Goal: Task Accomplishment & Management: Manage account settings

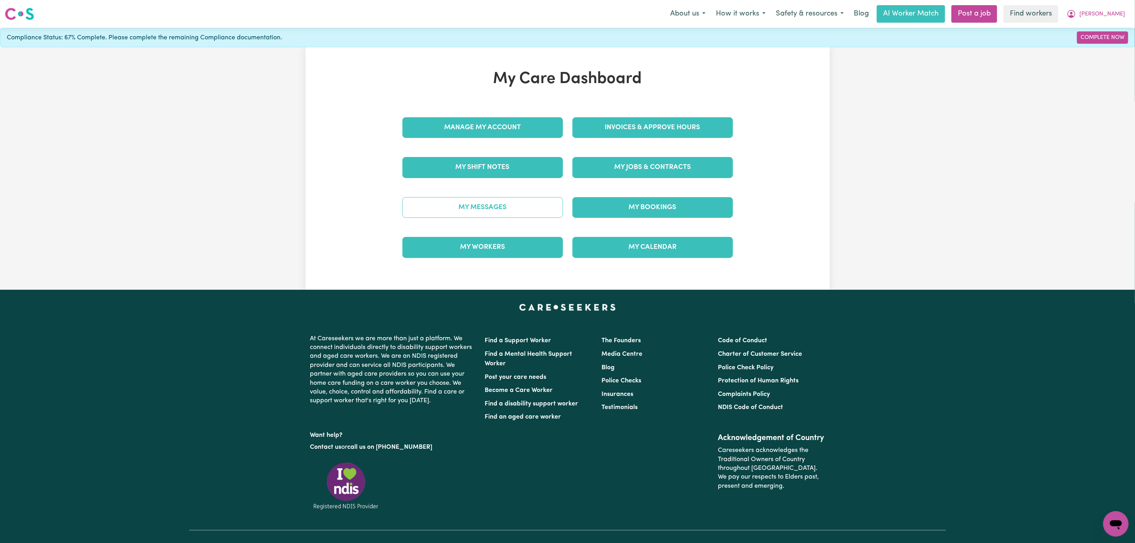
click at [546, 202] on link "My Messages" at bounding box center [482, 207] width 160 height 21
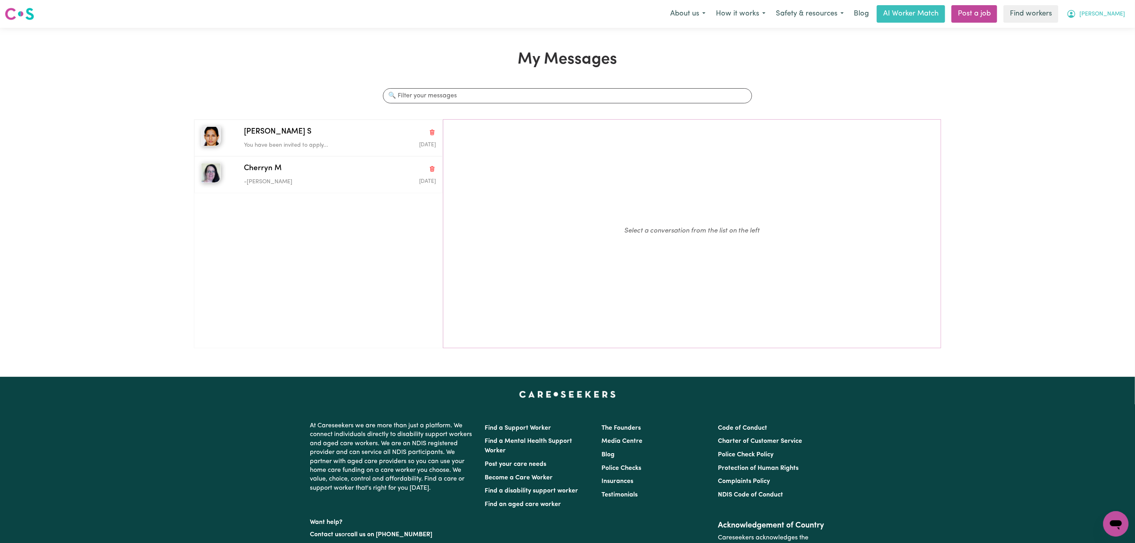
click at [1129, 19] on button "[PERSON_NAME]" at bounding box center [1096, 14] width 69 height 17
click at [1114, 29] on link "My Dashboard" at bounding box center [1098, 30] width 63 height 15
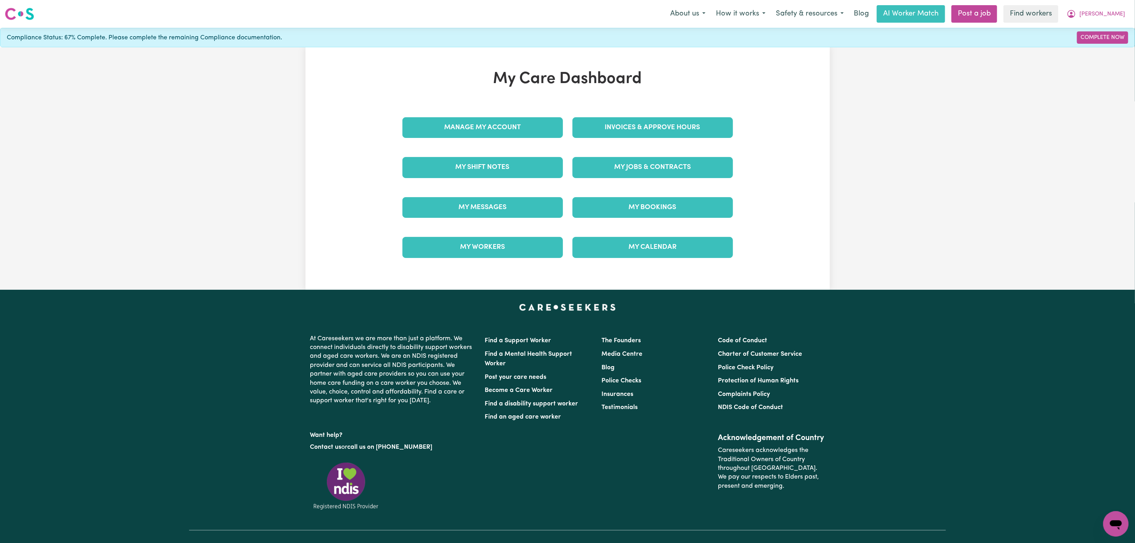
click at [652, 157] on div "My Jobs & Contracts" at bounding box center [653, 167] width 170 height 40
click at [652, 169] on link "My Jobs & Contracts" at bounding box center [652, 167] width 160 height 21
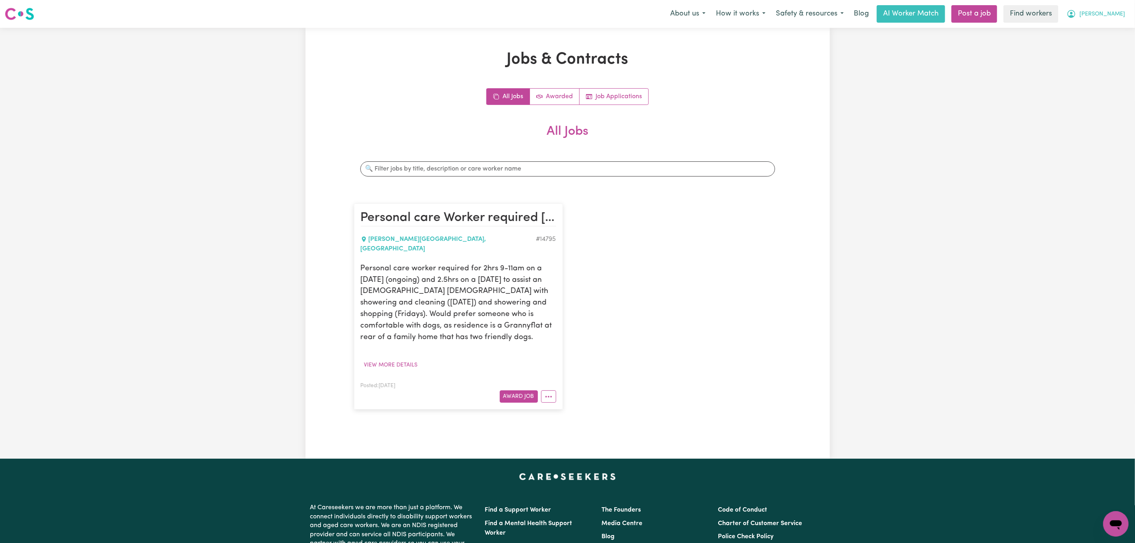
click at [1106, 14] on span "[PERSON_NAME]" at bounding box center [1102, 14] width 46 height 9
click at [1105, 44] on link "Logout" at bounding box center [1098, 45] width 63 height 15
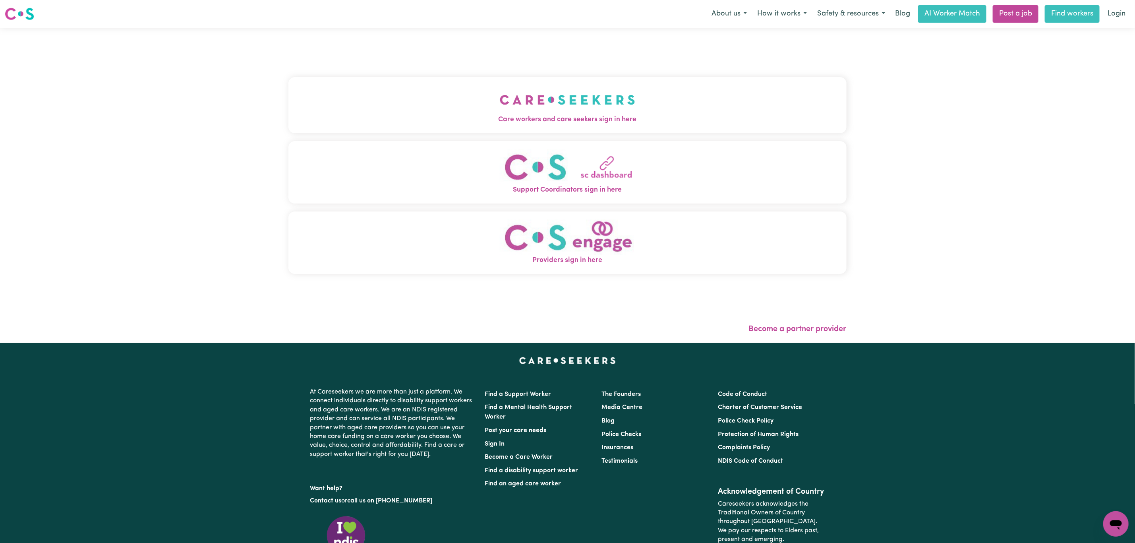
click at [1118, 17] on link "Login" at bounding box center [1116, 13] width 27 height 17
click at [427, 114] on button "Care workers and care seekers sign in here" at bounding box center [567, 105] width 558 height 56
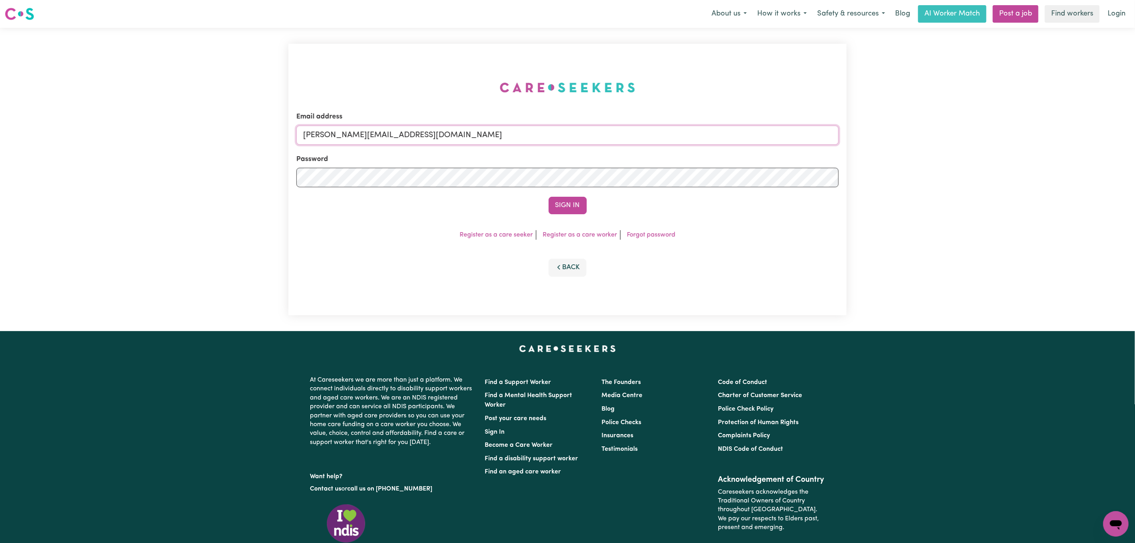
click at [383, 132] on input "[PERSON_NAME][EMAIL_ADDRESS][DOMAIN_NAME]" at bounding box center [567, 135] width 542 height 19
drag, startPoint x: 342, startPoint y: 136, endPoint x: 564, endPoint y: 161, distance: 222.7
click at [562, 145] on form "Email address [EMAIL_ADDRESS][PERSON_NAME][DOMAIN_NAME] Password Sign In" at bounding box center [567, 163] width 542 height 102
type input "superuser~[EMAIL_ADDRESS][DOMAIN_NAME]"
click at [568, 204] on button "Sign In" at bounding box center [568, 205] width 38 height 17
